Goal: Task Accomplishment & Management: Complete application form

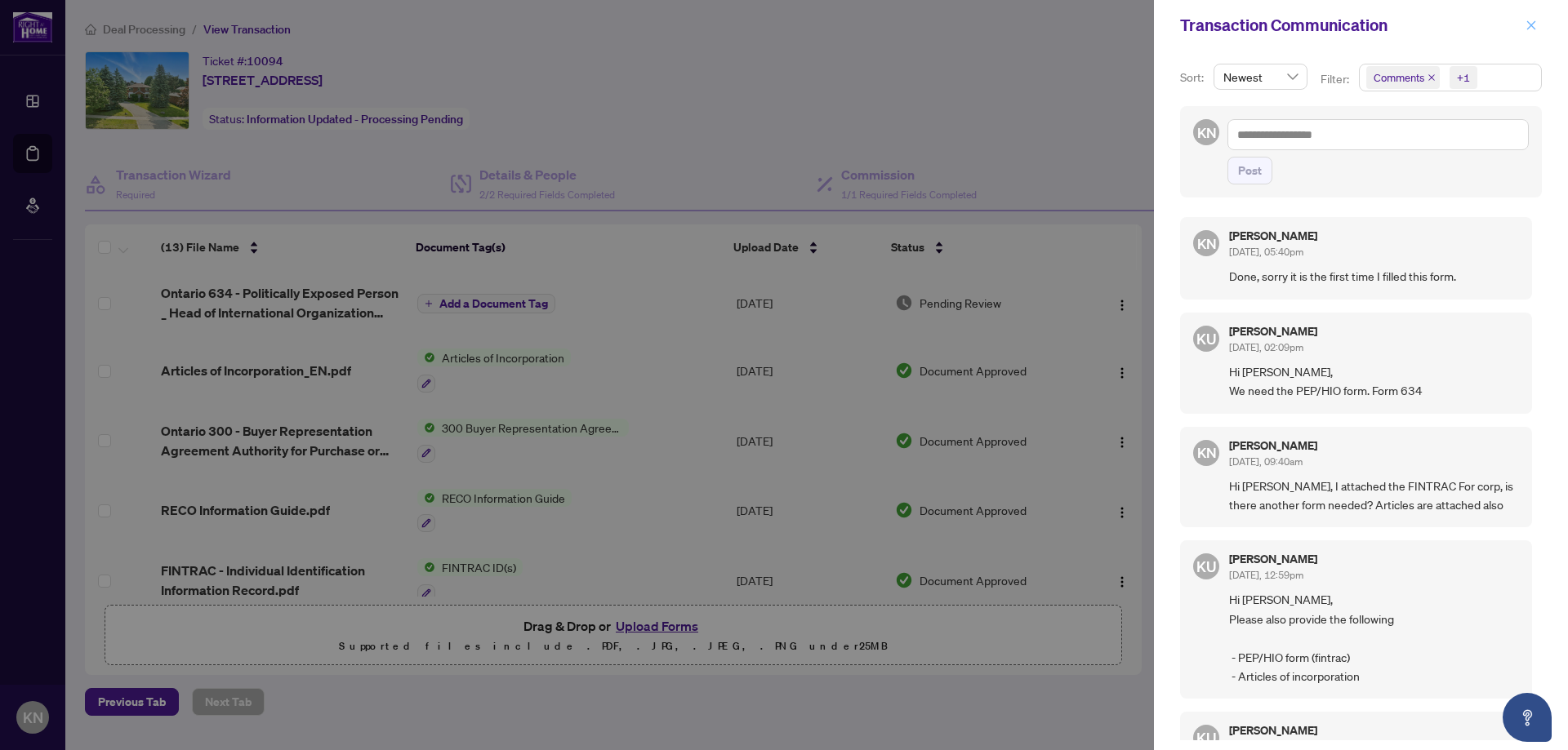
click at [1527, 22] on icon "close" at bounding box center [1531, 25] width 9 height 9
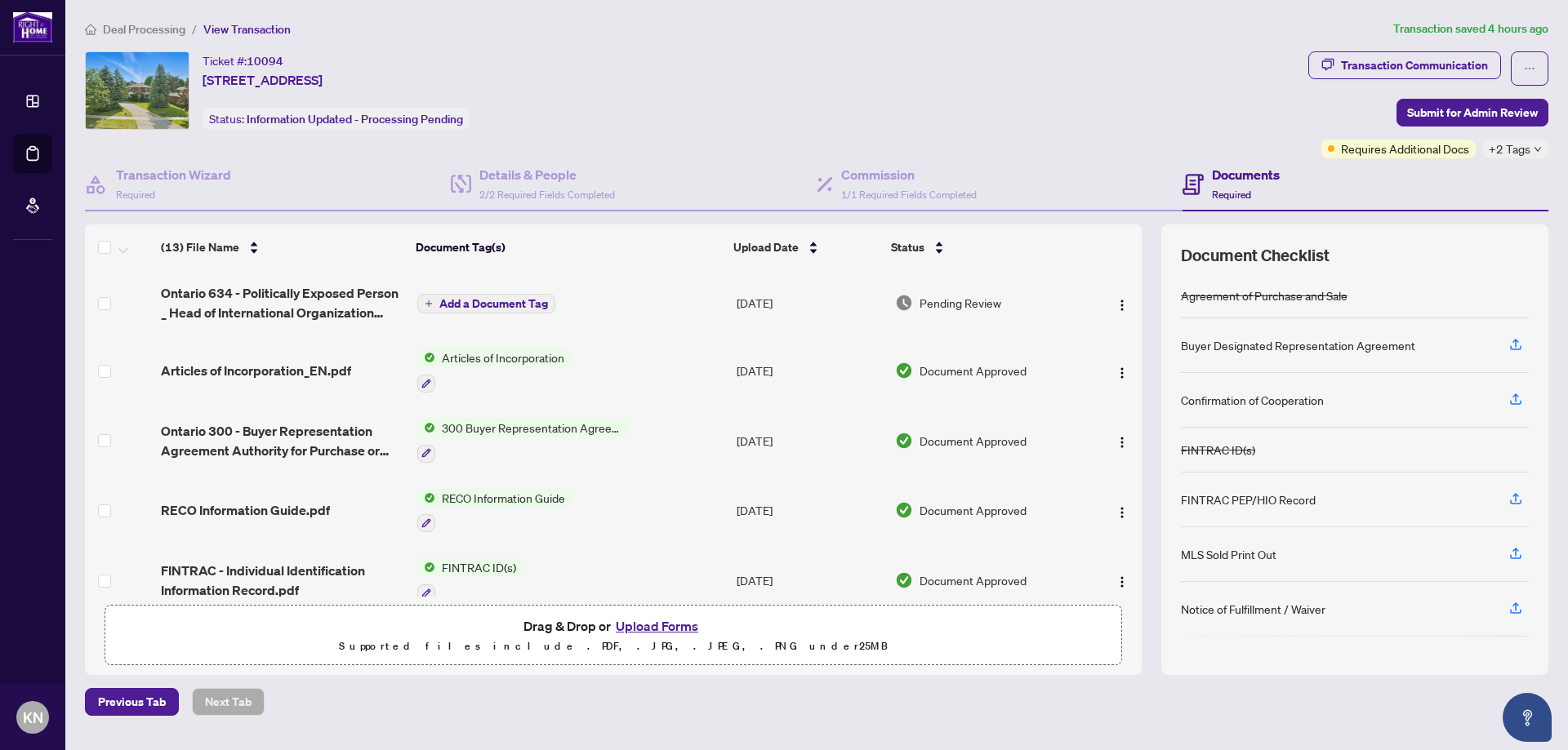
click at [152, 33] on span "Deal Processing" at bounding box center [144, 29] width 82 height 14
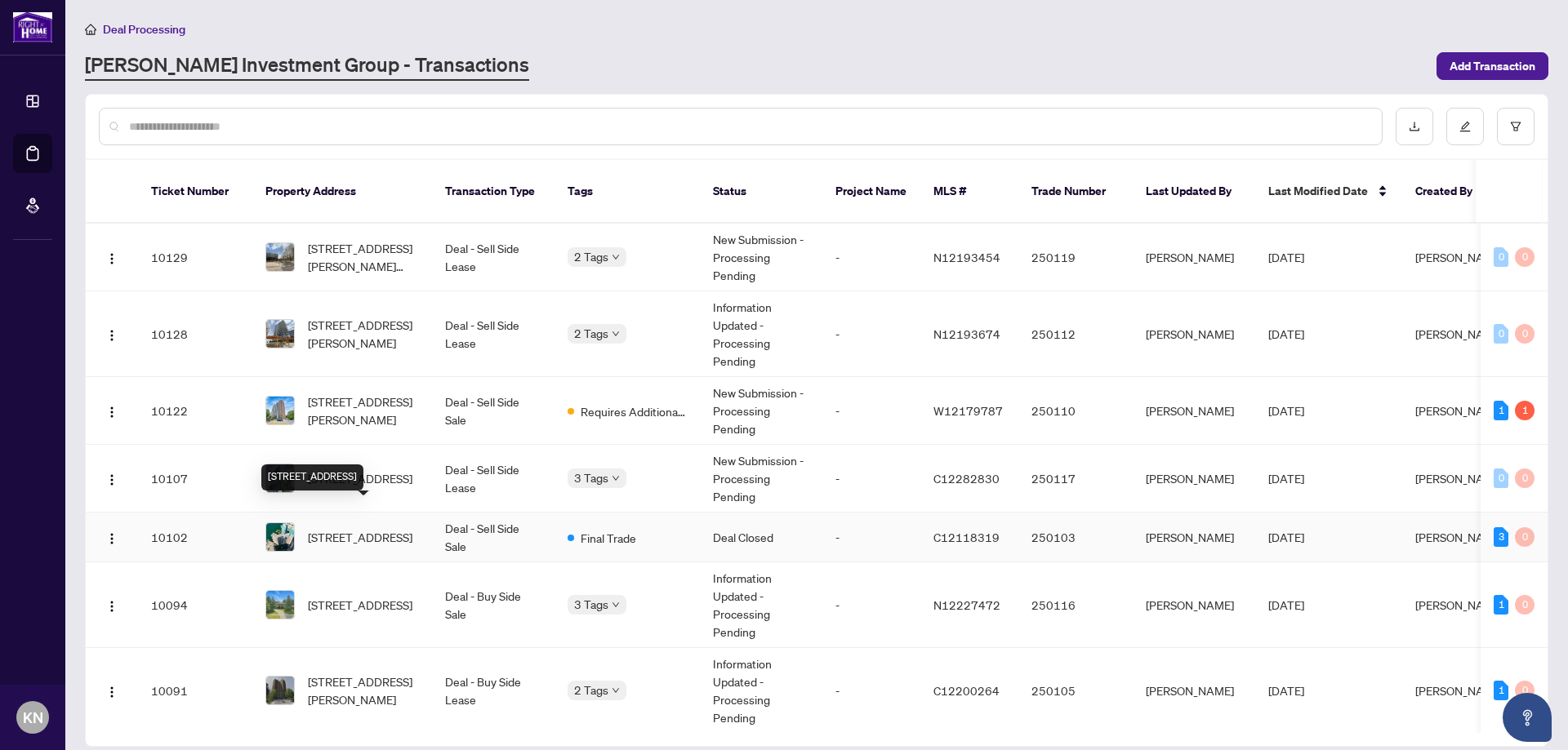
click at [335, 528] on span "[STREET_ADDRESS]" at bounding box center [359, 537] width 105 height 18
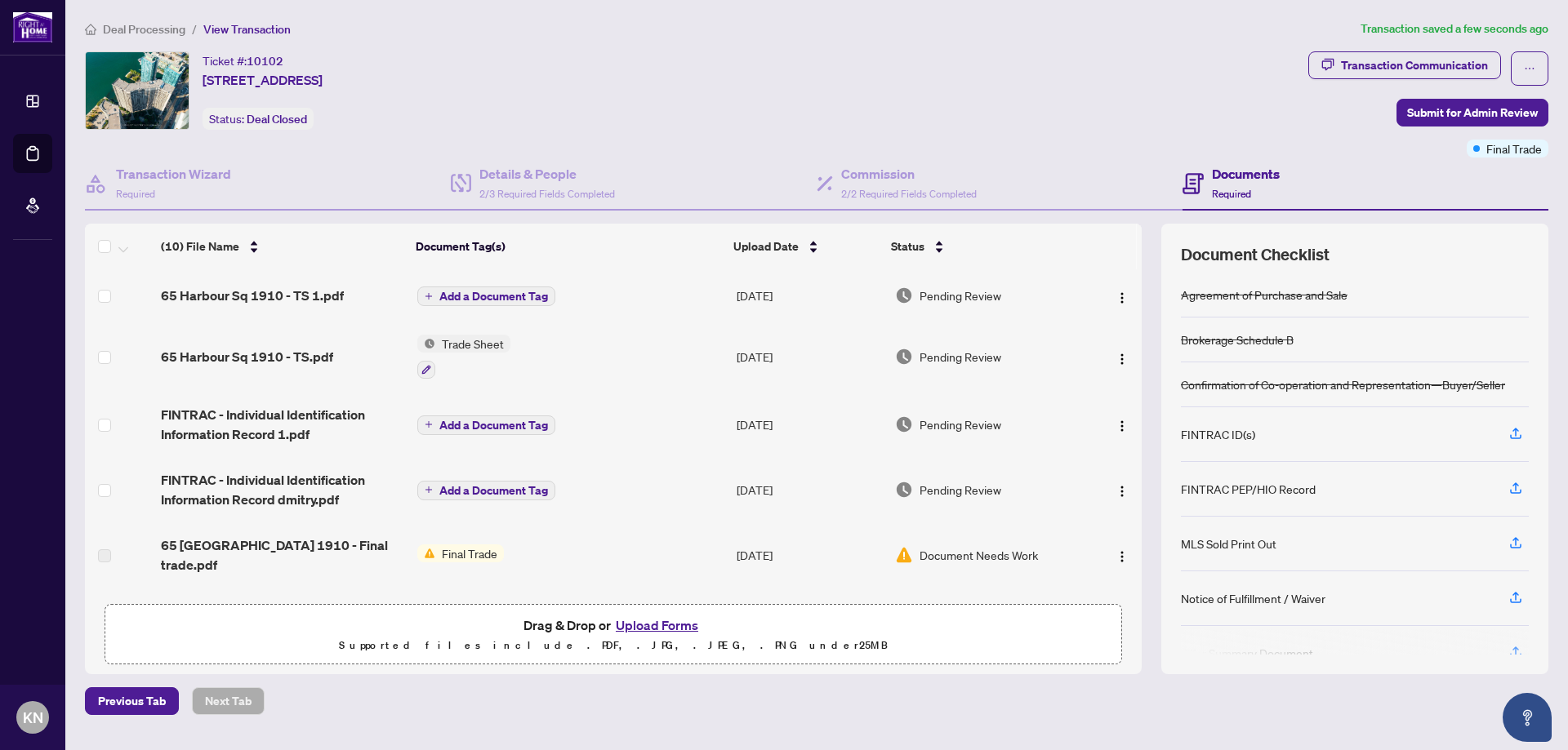
click at [510, 291] on span "Add a Document Tag" at bounding box center [493, 296] width 108 height 12
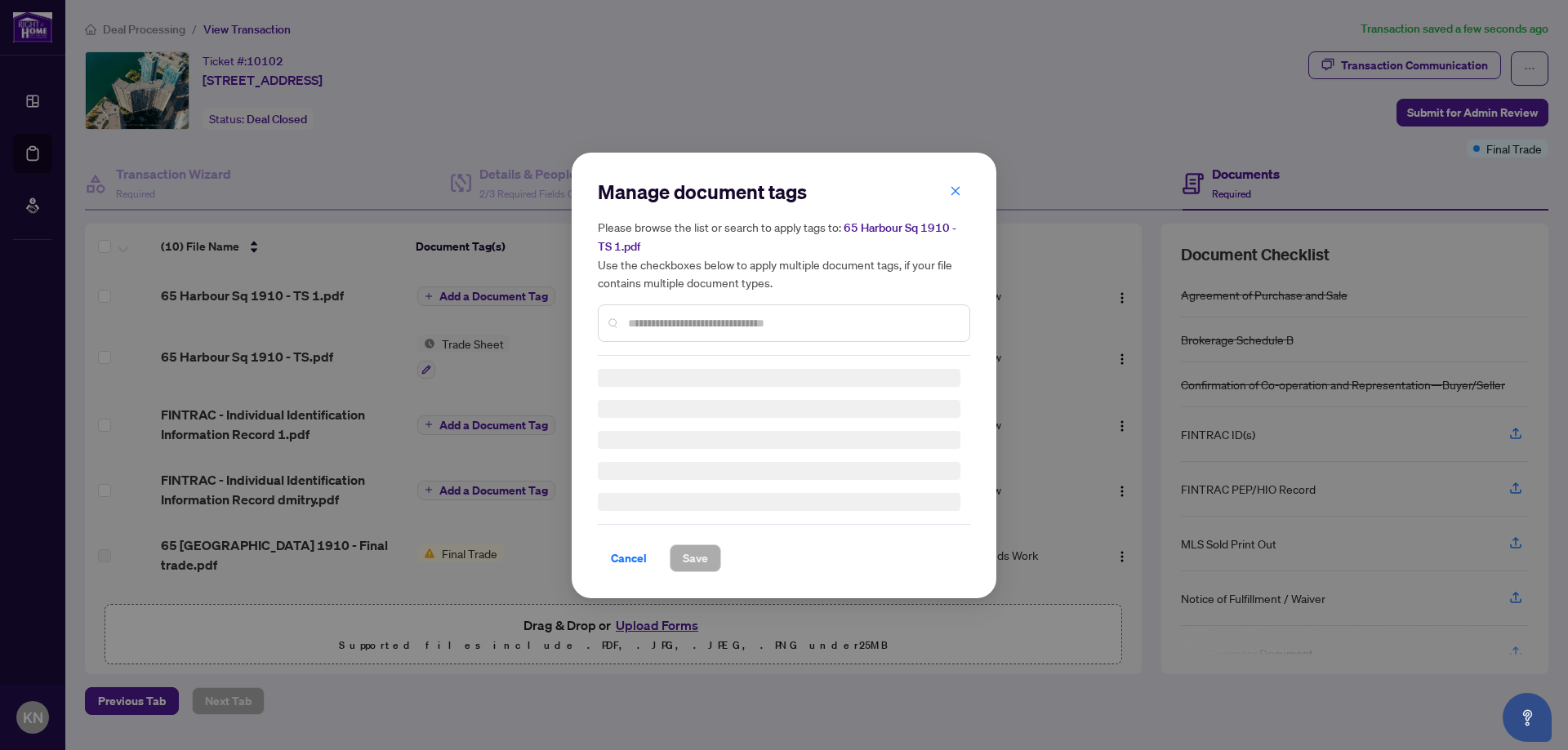
click at [686, 321] on div "Manage document tags Please browse the list or search to apply tags to: 65 Harb…" at bounding box center [784, 267] width 372 height 177
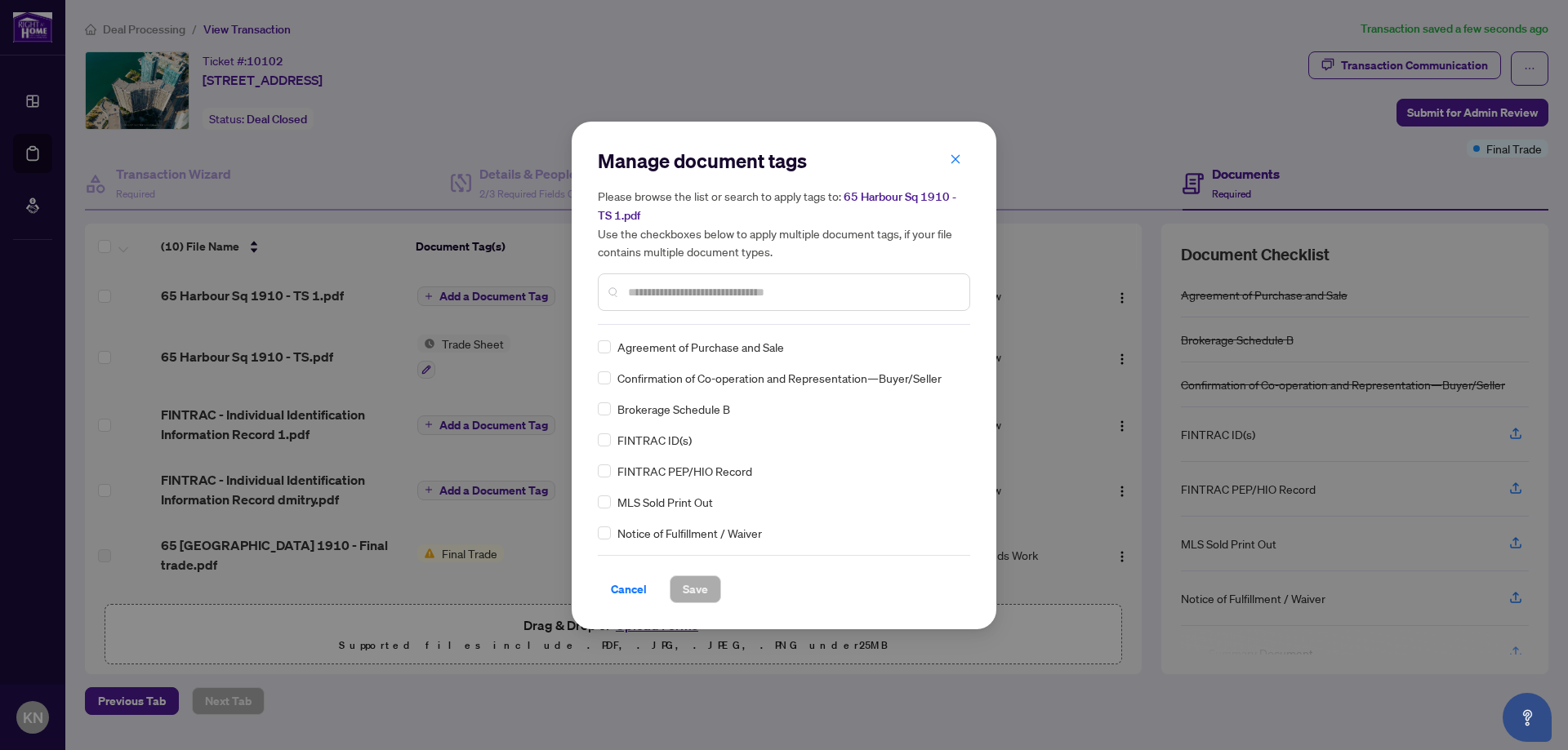
click at [709, 293] on input "text" at bounding box center [791, 292] width 328 height 18
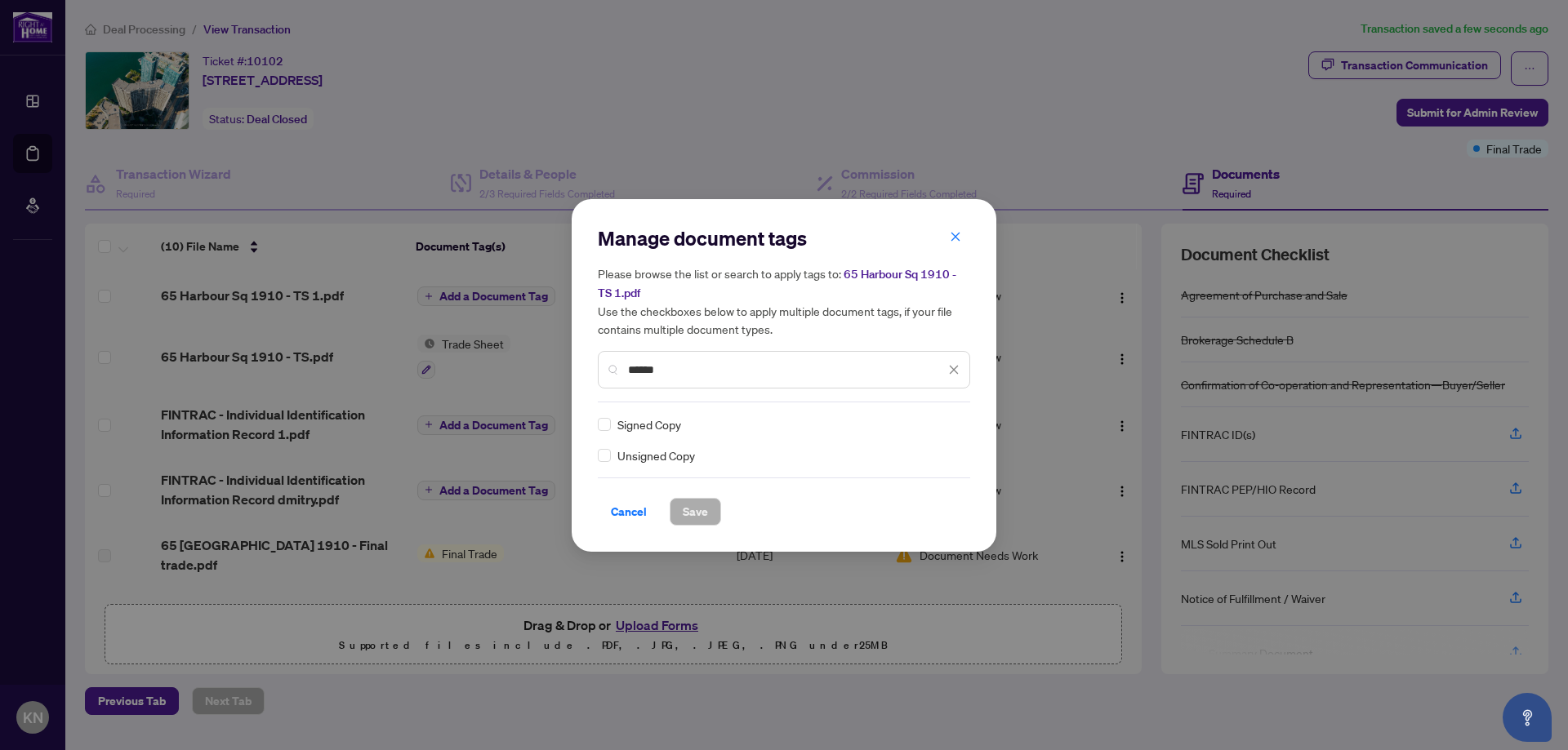
type input "******"
click at [688, 508] on span "Save" at bounding box center [695, 511] width 25 height 26
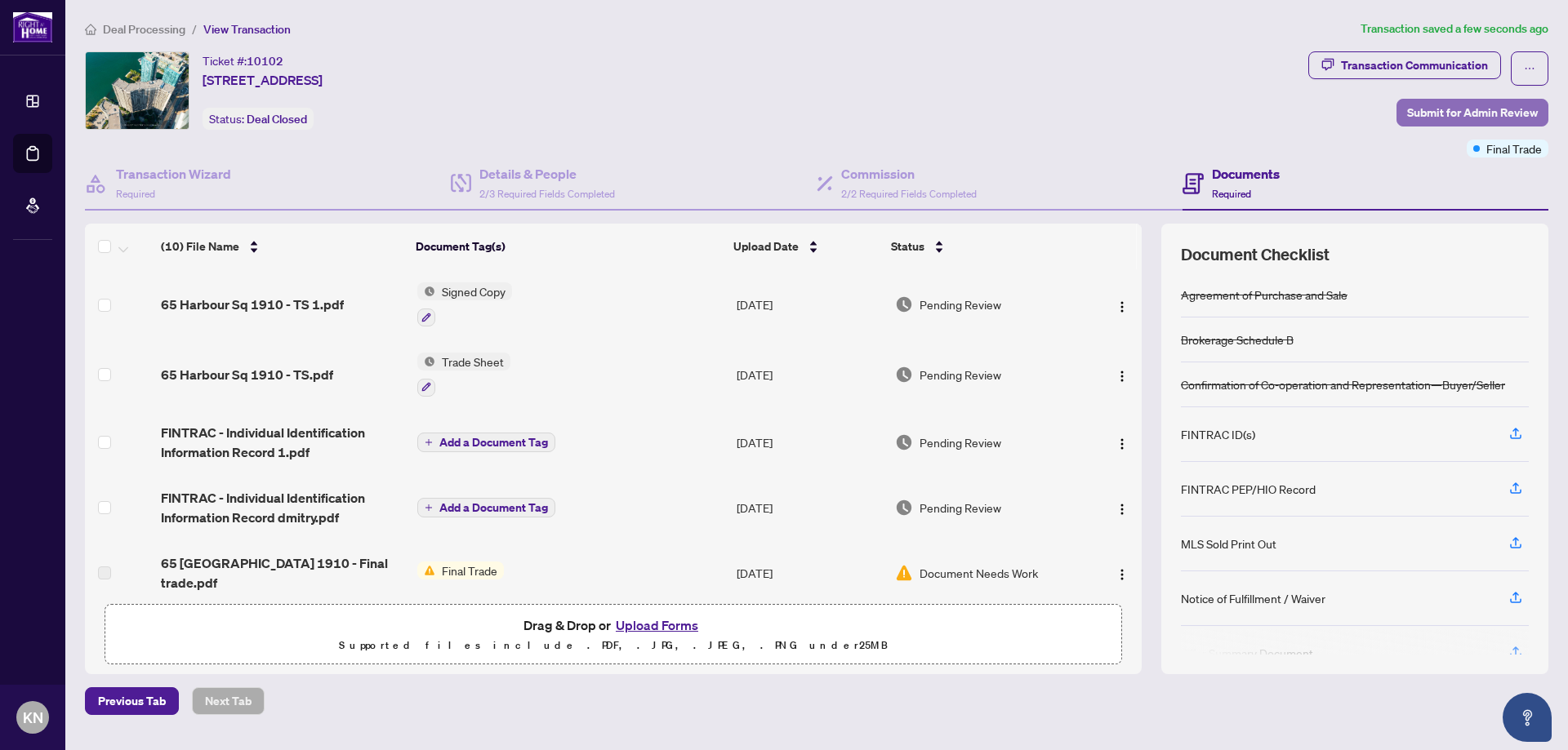
click at [1455, 107] on span "Submit for Admin Review" at bounding box center [1472, 112] width 131 height 26
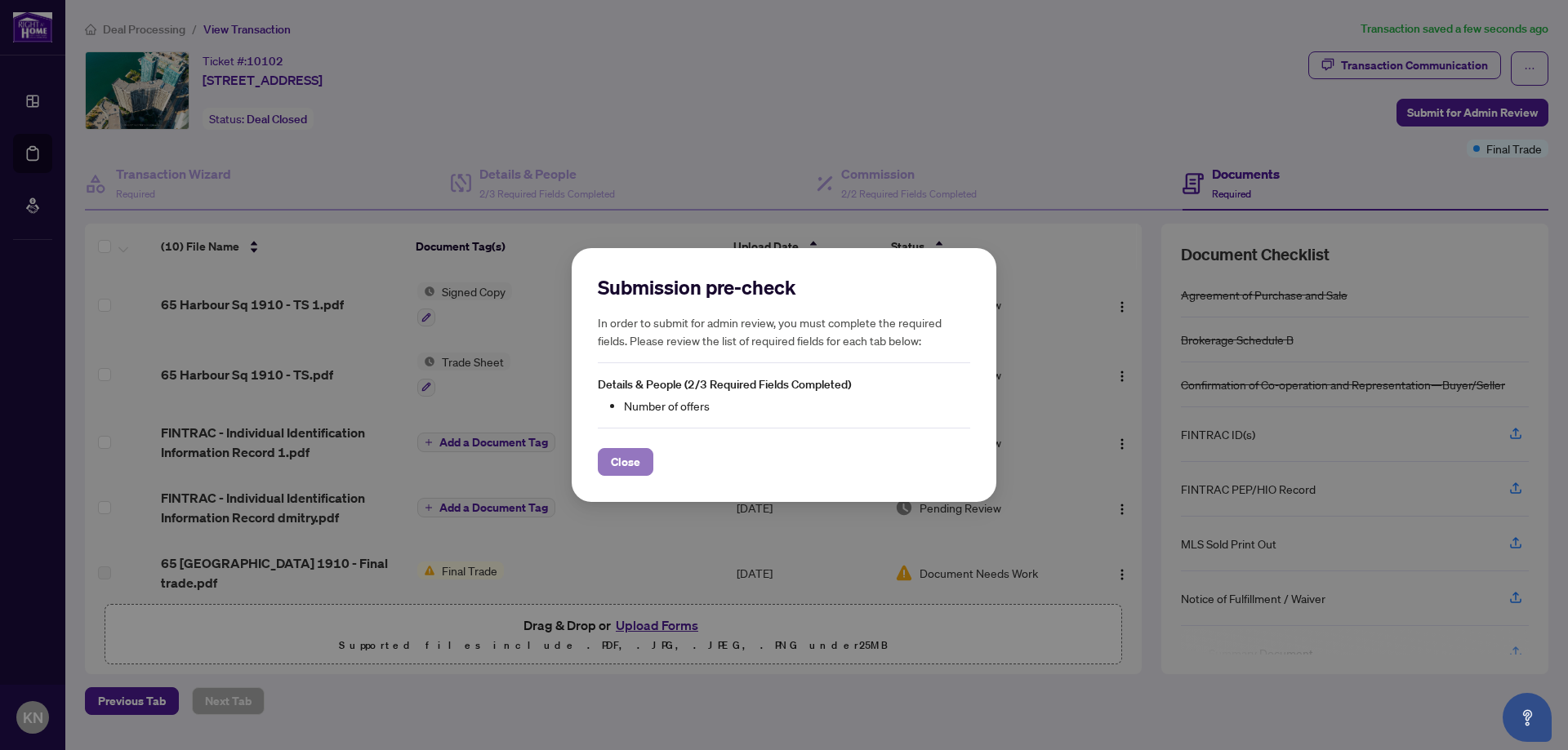
click at [632, 456] on span "Close" at bounding box center [625, 461] width 30 height 26
